Goal: Task Accomplishment & Management: Manage account settings

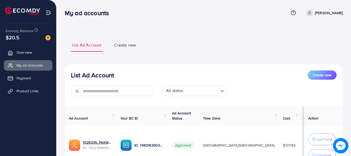
scroll to position [87, 0]
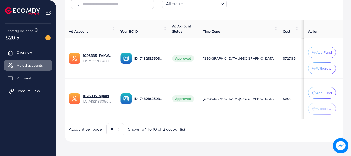
click at [29, 88] on link "Product Links" at bounding box center [28, 91] width 48 height 10
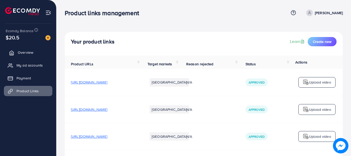
click at [26, 53] on span "Overview" at bounding box center [25, 52] width 15 height 5
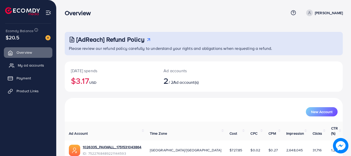
click at [26, 66] on span "My ad accounts" at bounding box center [31, 65] width 26 height 5
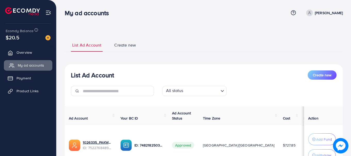
select select
click at [129, 43] on span "Create new" at bounding box center [125, 45] width 22 height 6
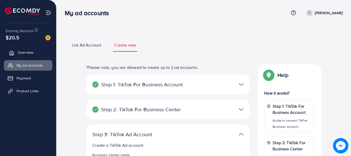
click at [13, 52] on icon at bounding box center [11, 52] width 5 height 5
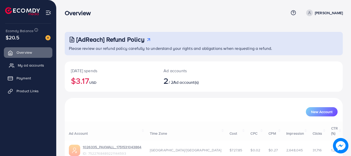
click at [34, 64] on span "My ad accounts" at bounding box center [31, 65] width 26 height 5
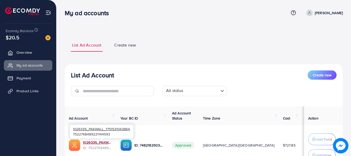
click at [104, 141] on link "1026335_PAKWALL_1751531043864" at bounding box center [97, 142] width 29 height 5
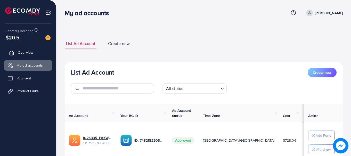
click at [29, 55] on span "Overview" at bounding box center [25, 52] width 15 height 5
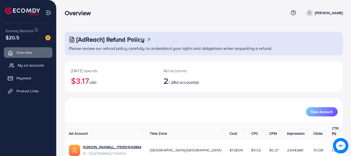
click at [29, 65] on span "My ad accounts" at bounding box center [31, 65] width 26 height 5
